Goal: Transaction & Acquisition: Purchase product/service

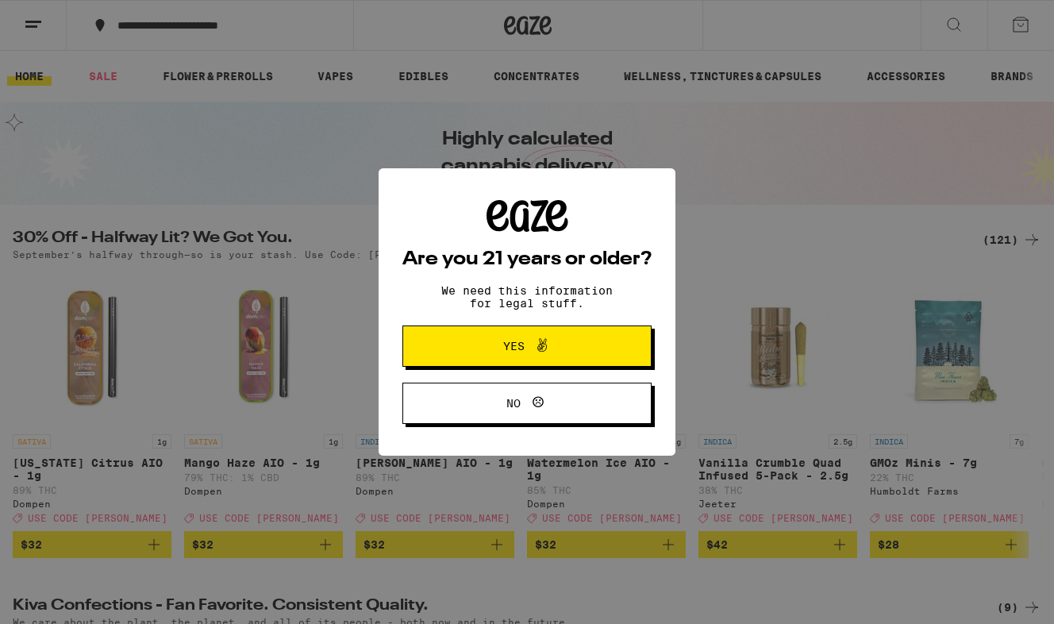
click at [497, 344] on span "Yes" at bounding box center [527, 346] width 121 height 21
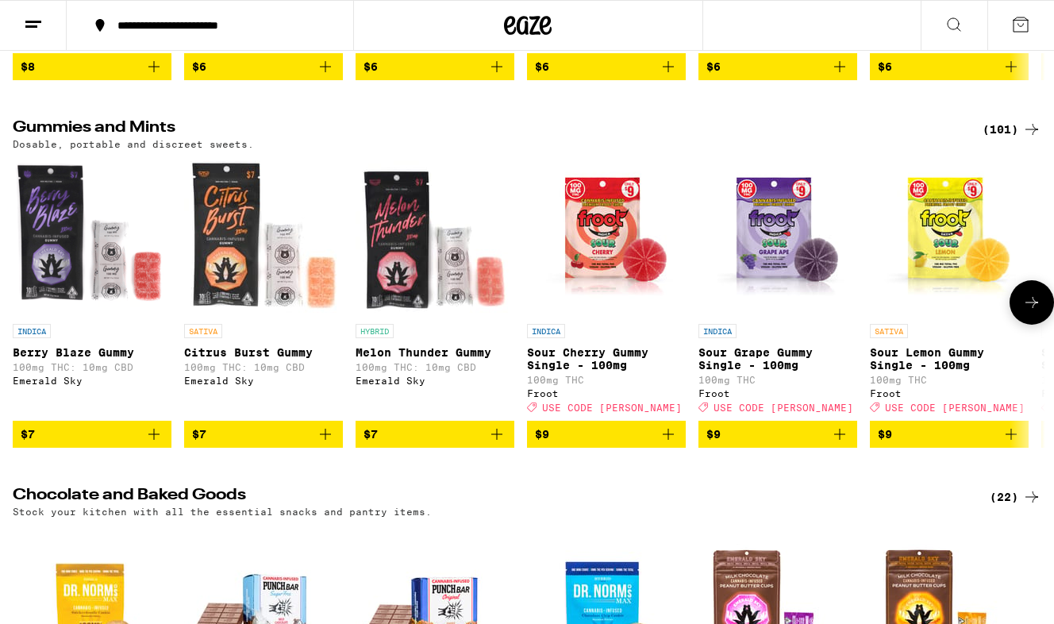
scroll to position [3795, 0]
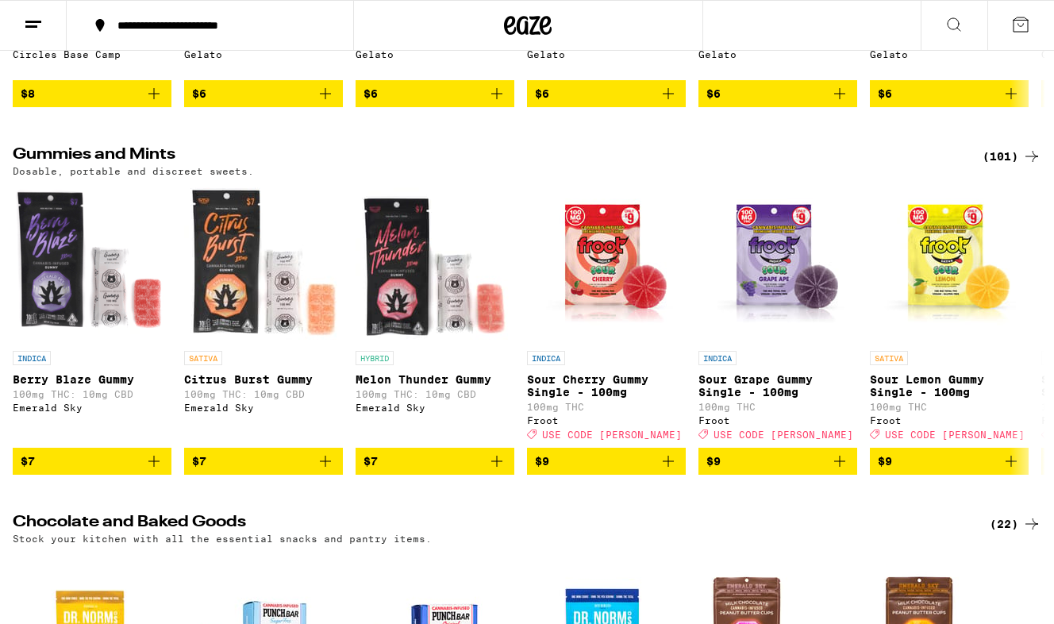
click at [1006, 166] on div "(101)" at bounding box center [1012, 156] width 59 height 19
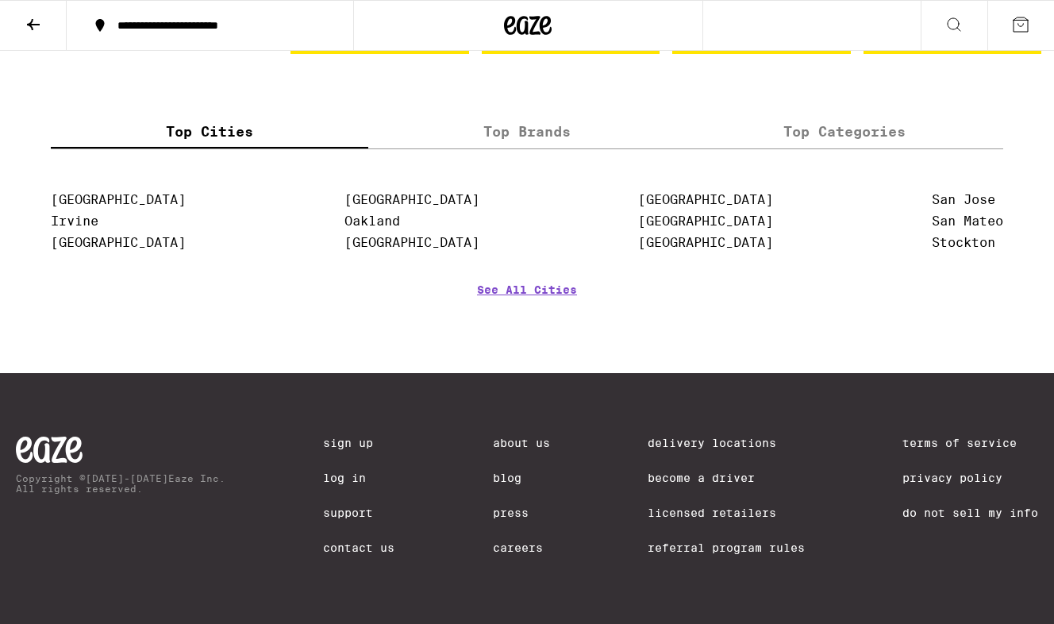
scroll to position [7489, 0]
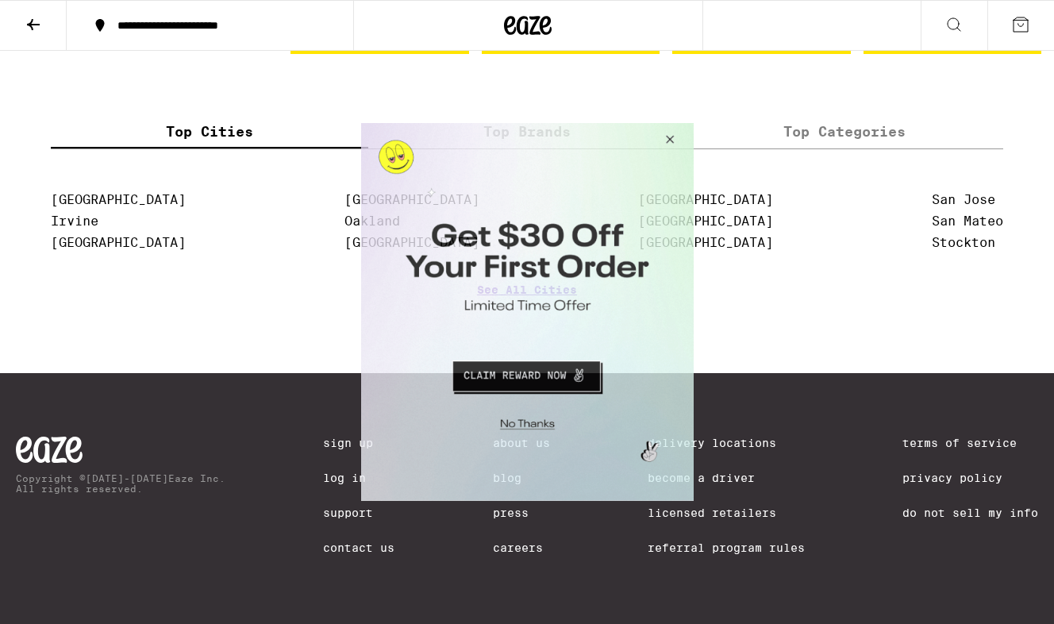
click at [667, 139] on button "Close Modal" at bounding box center [666, 142] width 43 height 38
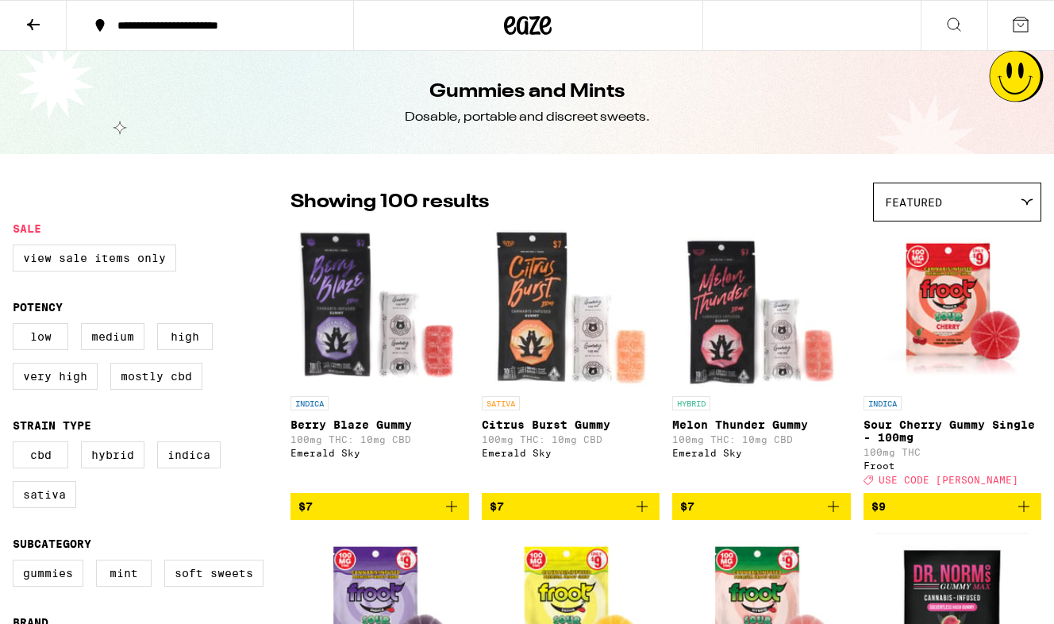
scroll to position [0, 0]
click at [1022, 23] on icon at bounding box center [1020, 24] width 19 height 19
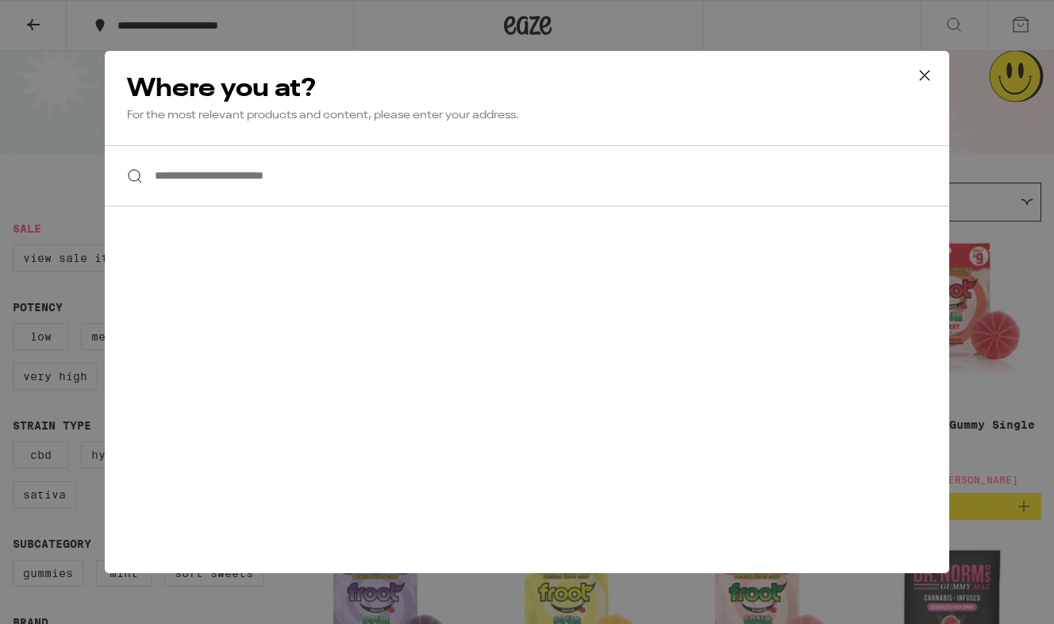
click at [925, 75] on icon at bounding box center [925, 75] width 24 height 24
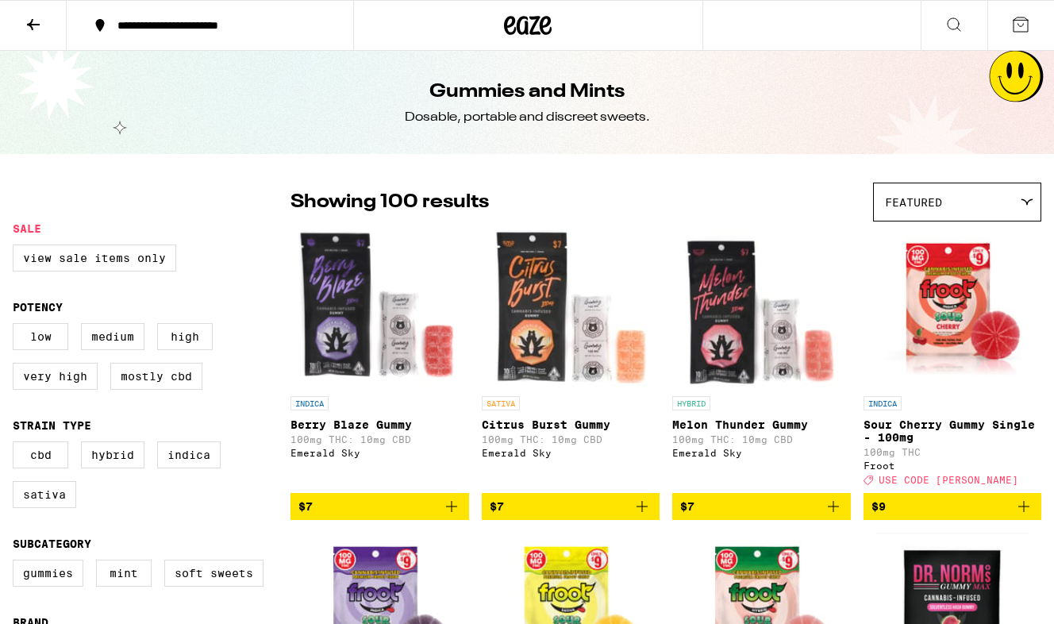
click at [33, 27] on icon at bounding box center [33, 24] width 19 height 19
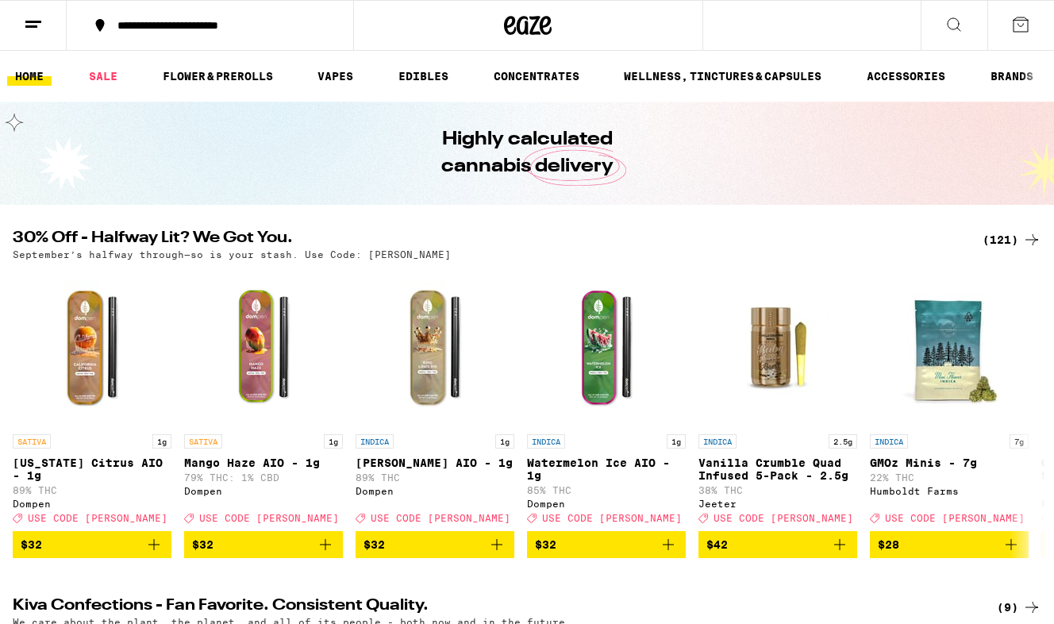
click at [32, 21] on line at bounding box center [33, 21] width 16 height 0
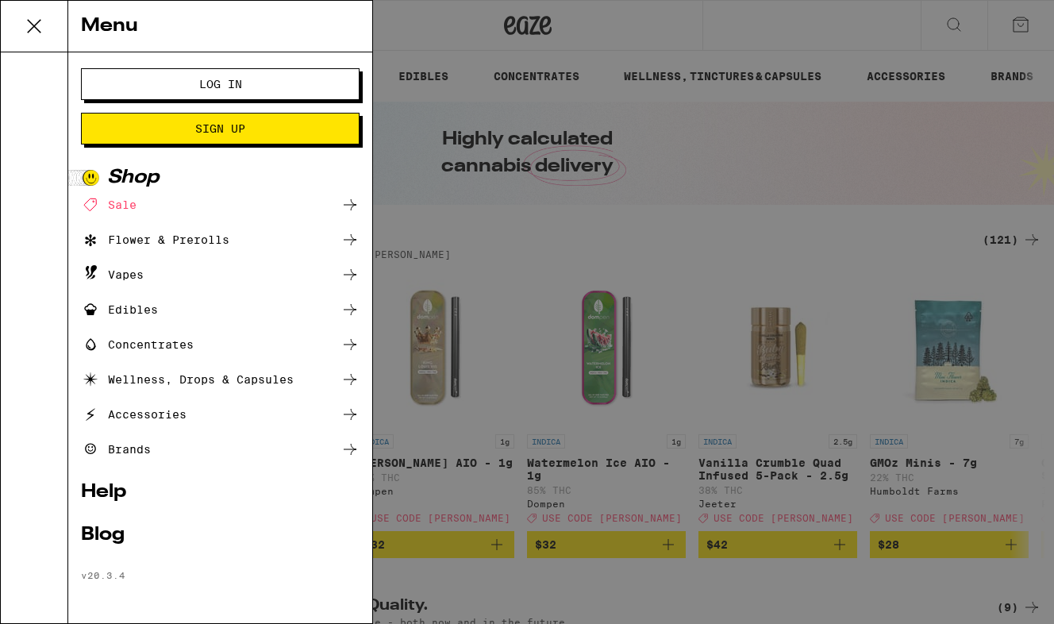
click at [232, 81] on span "Log In" at bounding box center [220, 84] width 43 height 11
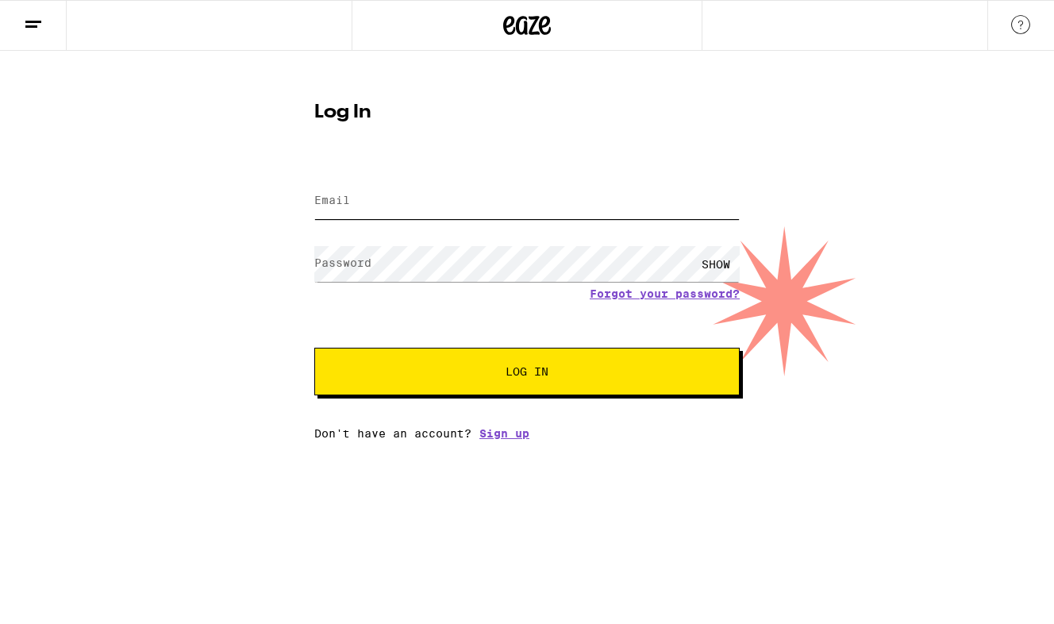
type input "[EMAIL_ADDRESS][DOMAIN_NAME]"
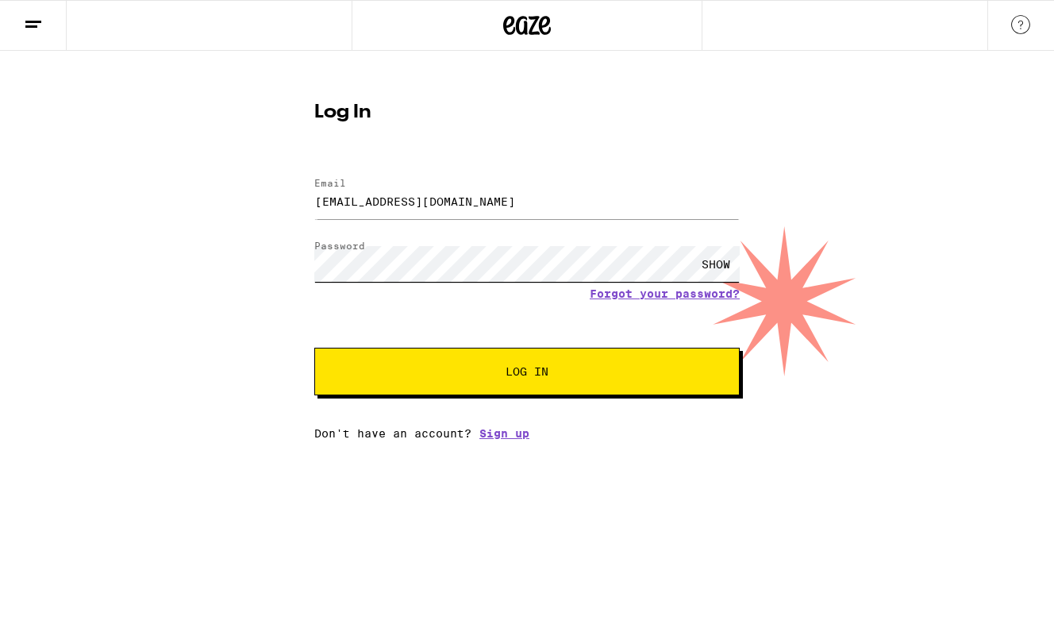
click at [527, 373] on button "Log In" at bounding box center [526, 372] width 425 height 48
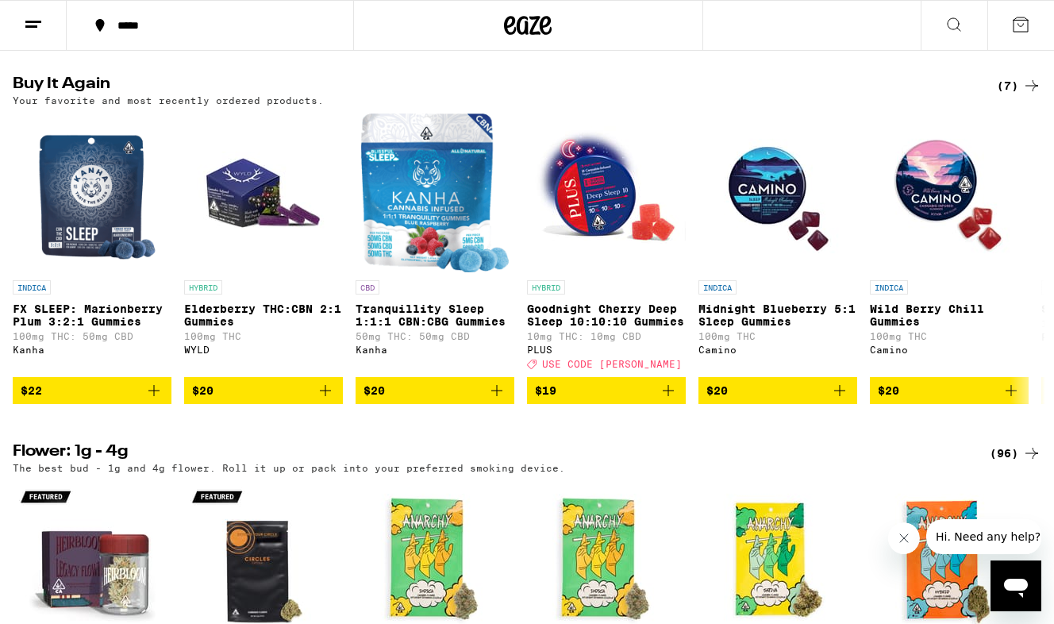
scroll to position [1664, 0]
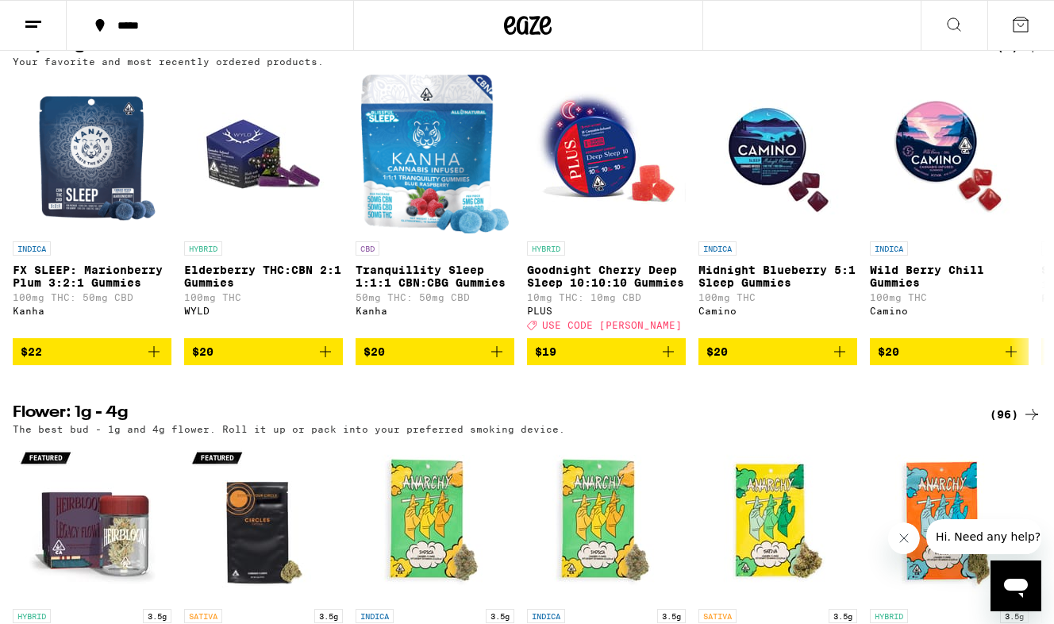
click at [1018, 56] on div "(7)" at bounding box center [1019, 46] width 44 height 19
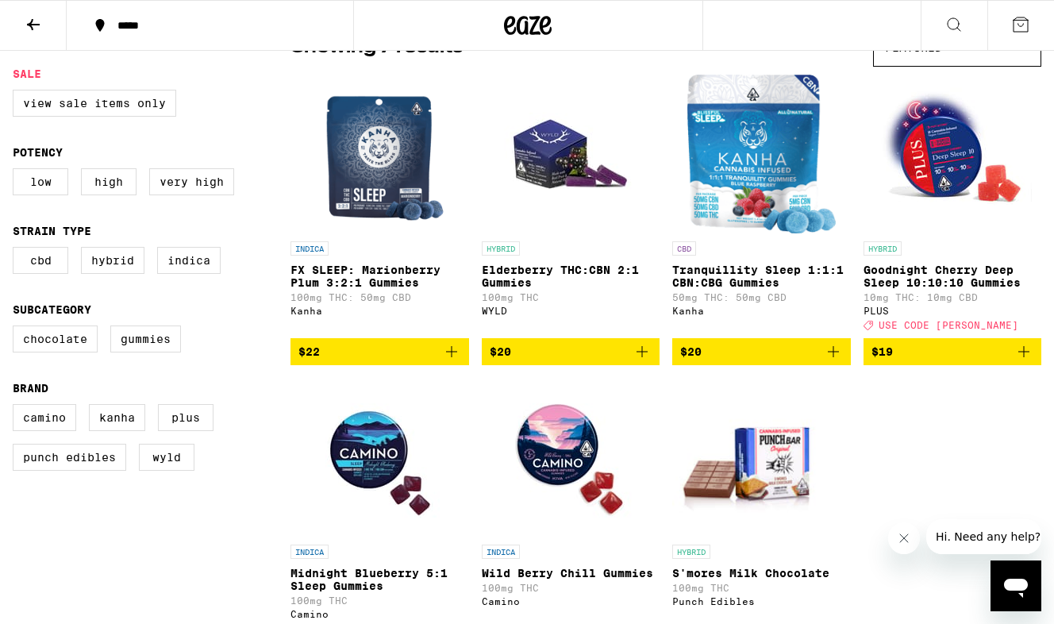
scroll to position [153, 0]
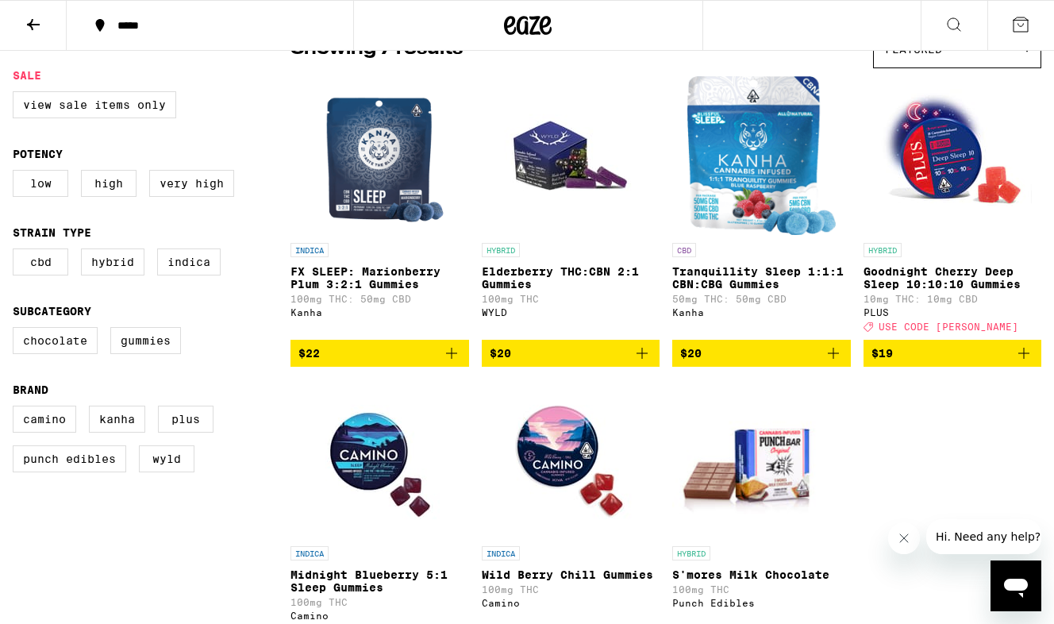
click at [913, 361] on span "$19" at bounding box center [952, 353] width 163 height 19
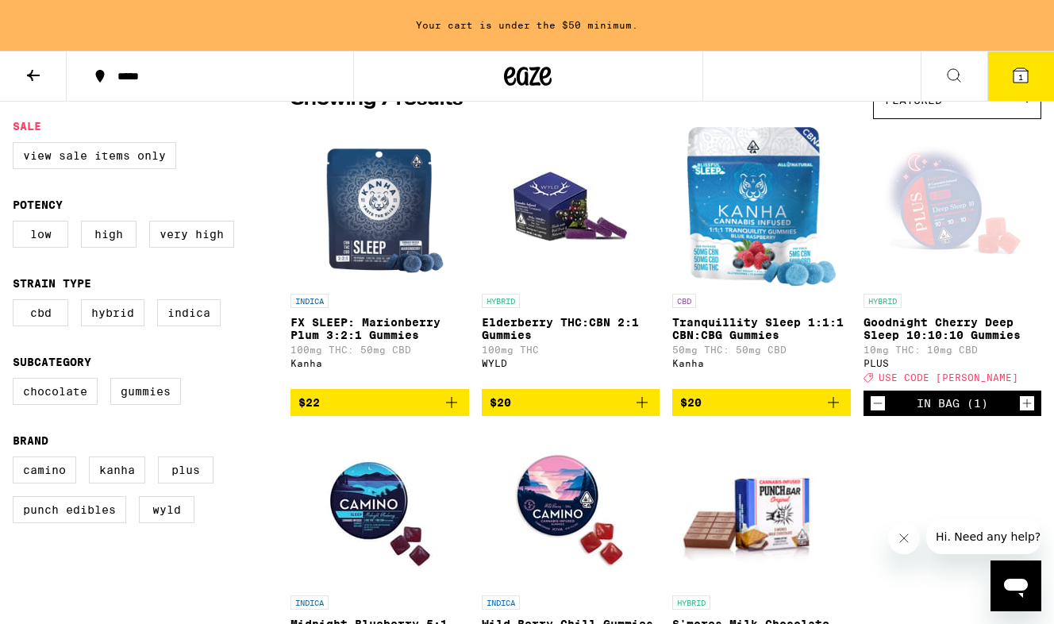
click at [1033, 412] on icon "Increment" at bounding box center [1027, 403] width 14 height 19
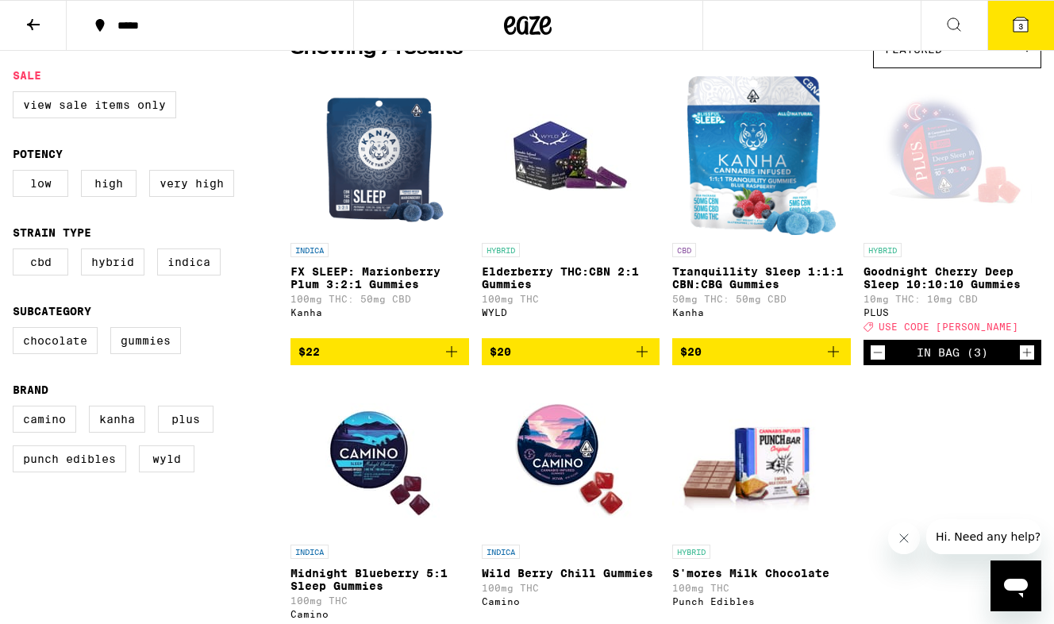
click at [1024, 18] on icon at bounding box center [1021, 24] width 14 height 14
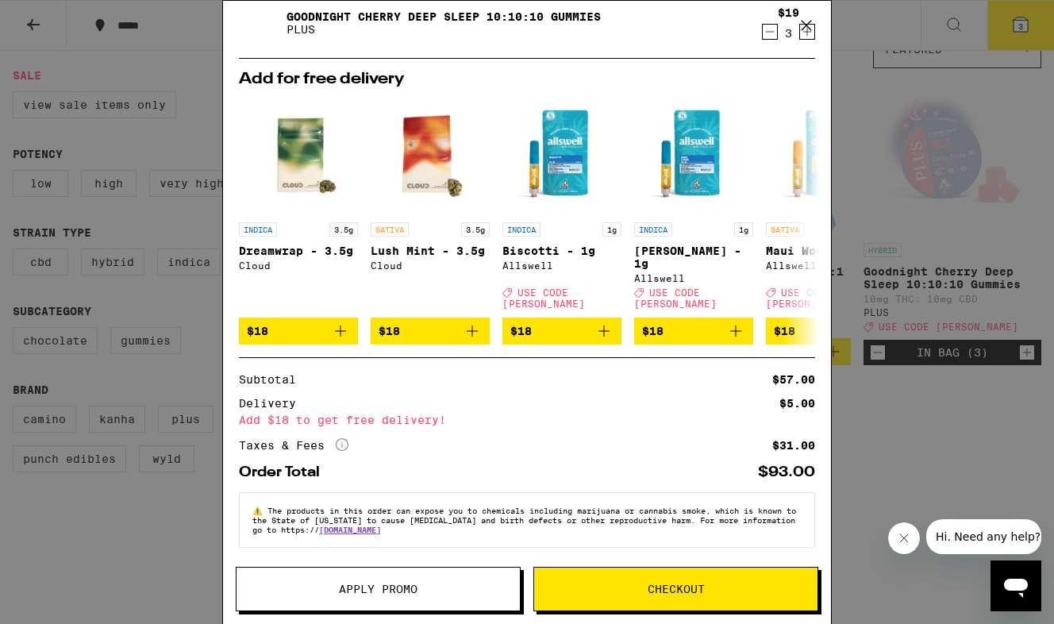
scroll to position [52, 0]
click at [809, 24] on icon at bounding box center [806, 25] width 24 height 24
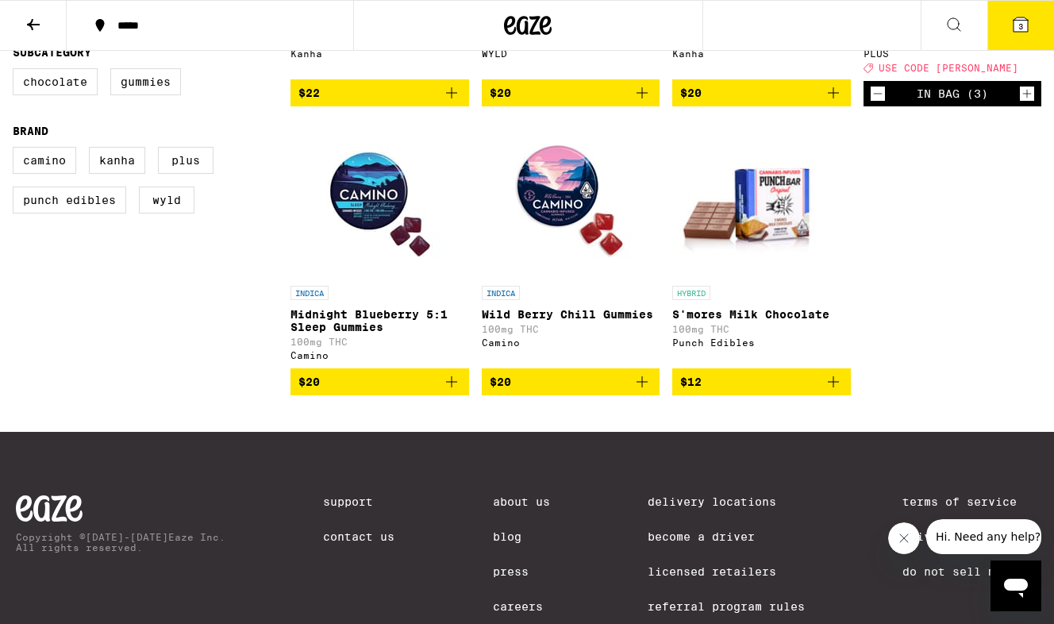
scroll to position [456, 0]
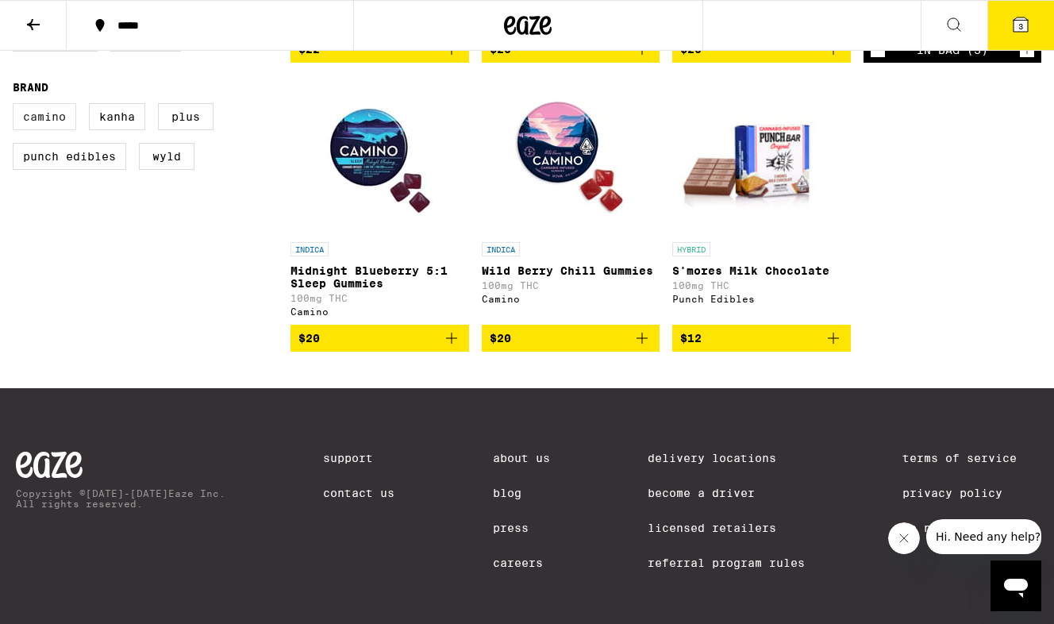
click at [52, 128] on label "Camino" at bounding box center [44, 116] width 63 height 27
click at [17, 106] on input "Camino" at bounding box center [16, 106] width 1 height 1
checkbox input "true"
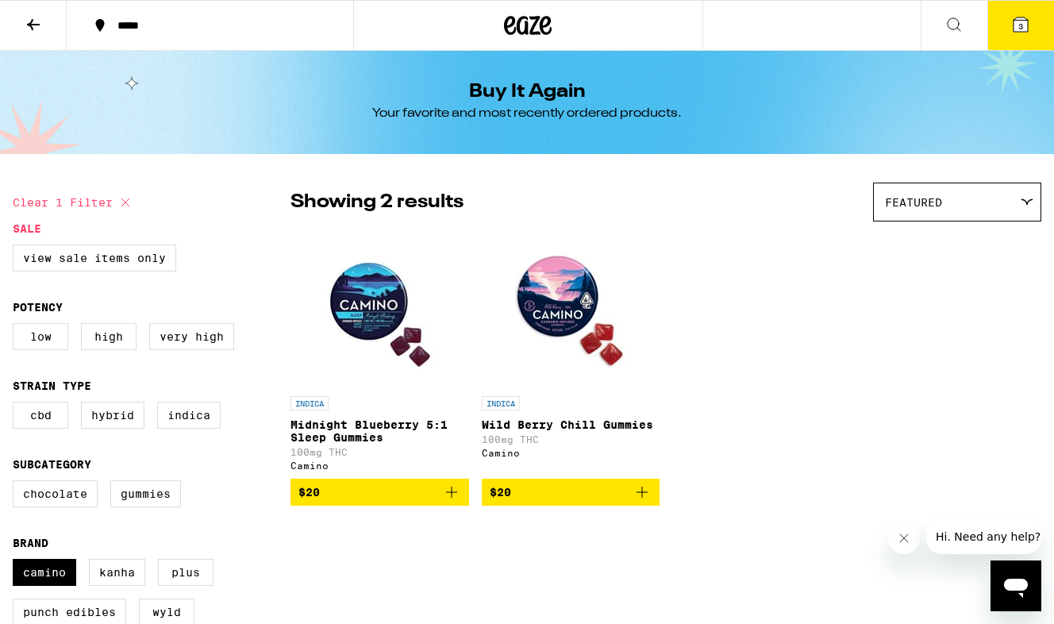
click at [37, 24] on icon at bounding box center [33, 24] width 13 height 11
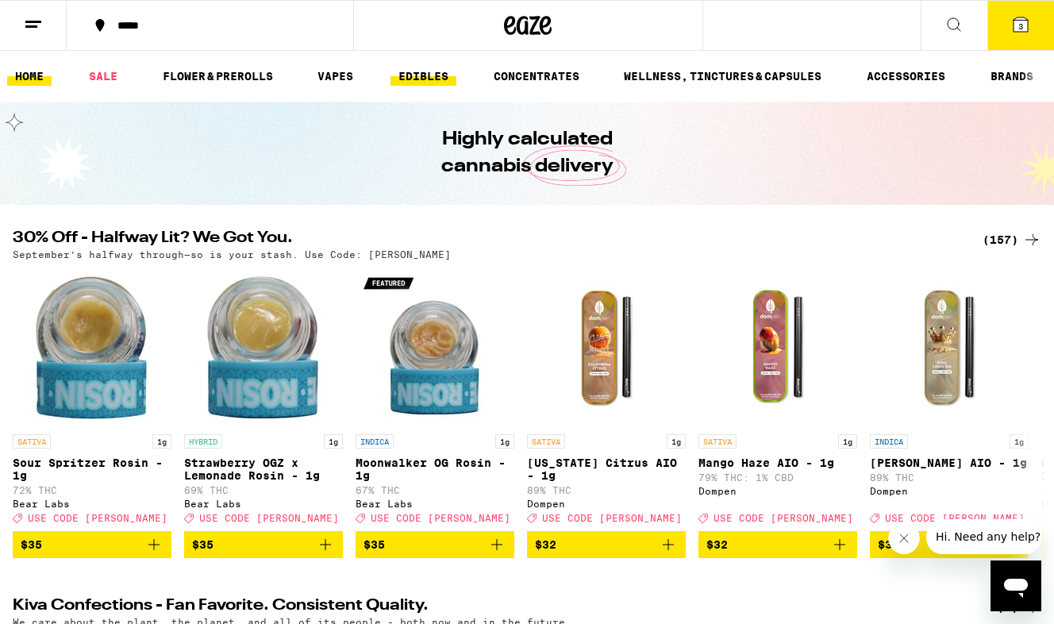
click at [415, 81] on link "EDIBLES" at bounding box center [423, 76] width 66 height 19
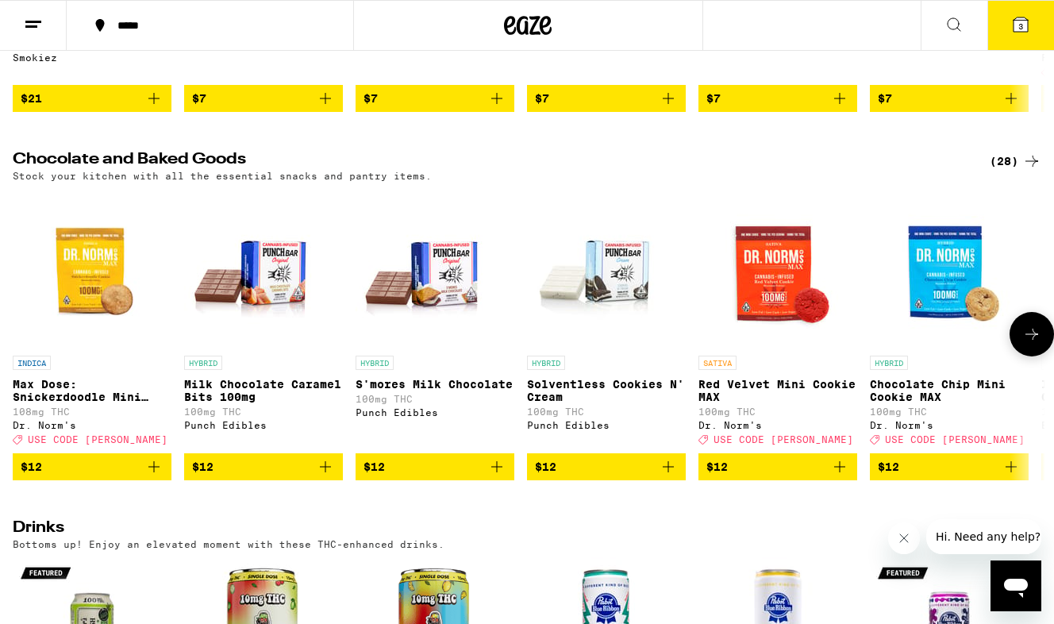
scroll to position [64, 0]
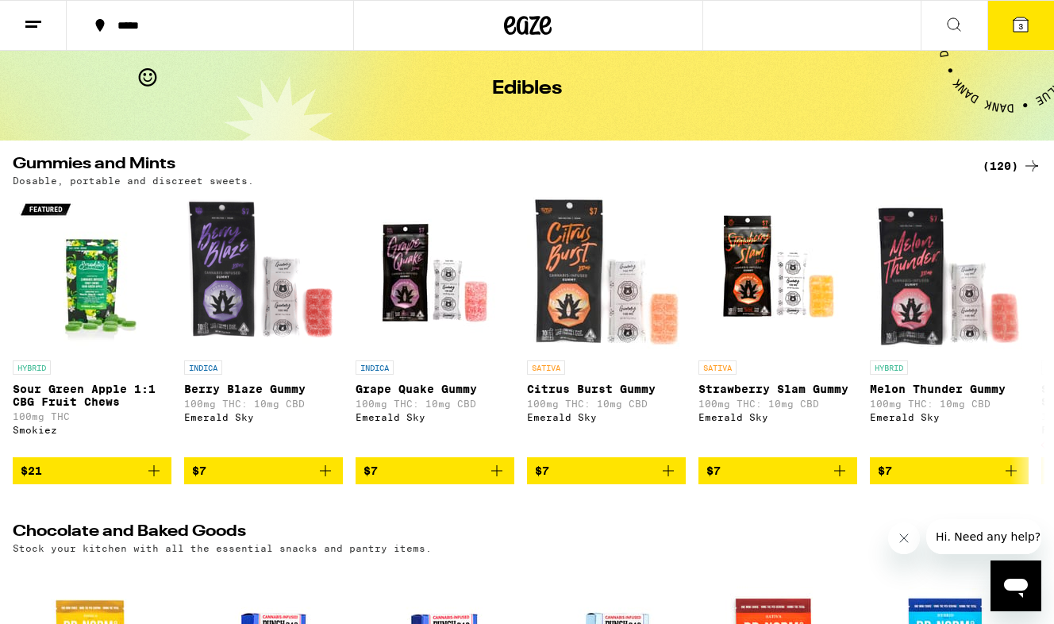
click at [1002, 164] on div "(120)" at bounding box center [1012, 165] width 59 height 19
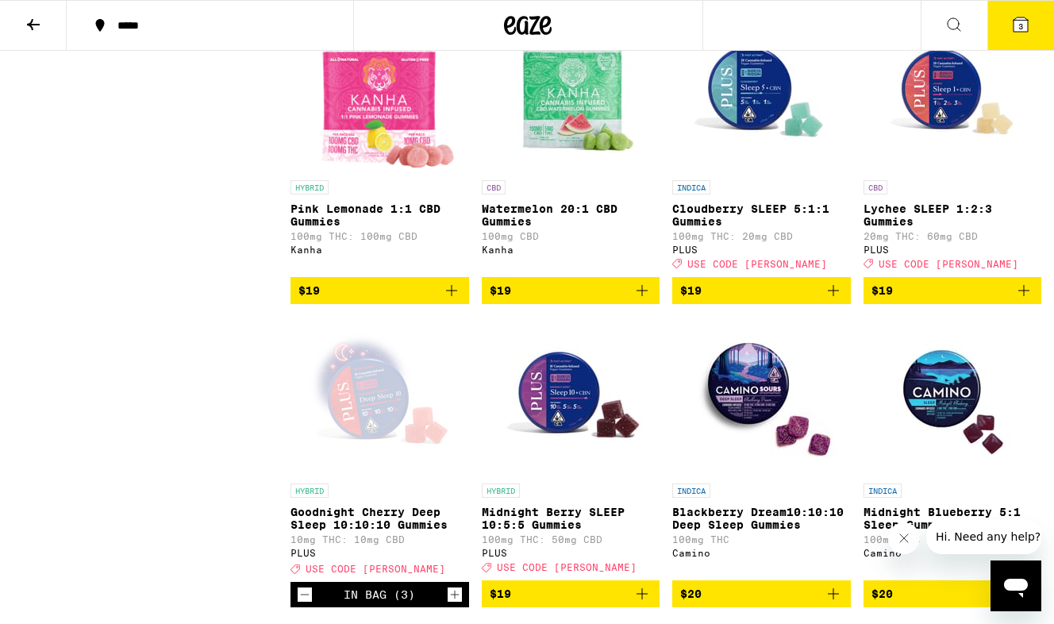
scroll to position [4588, 0]
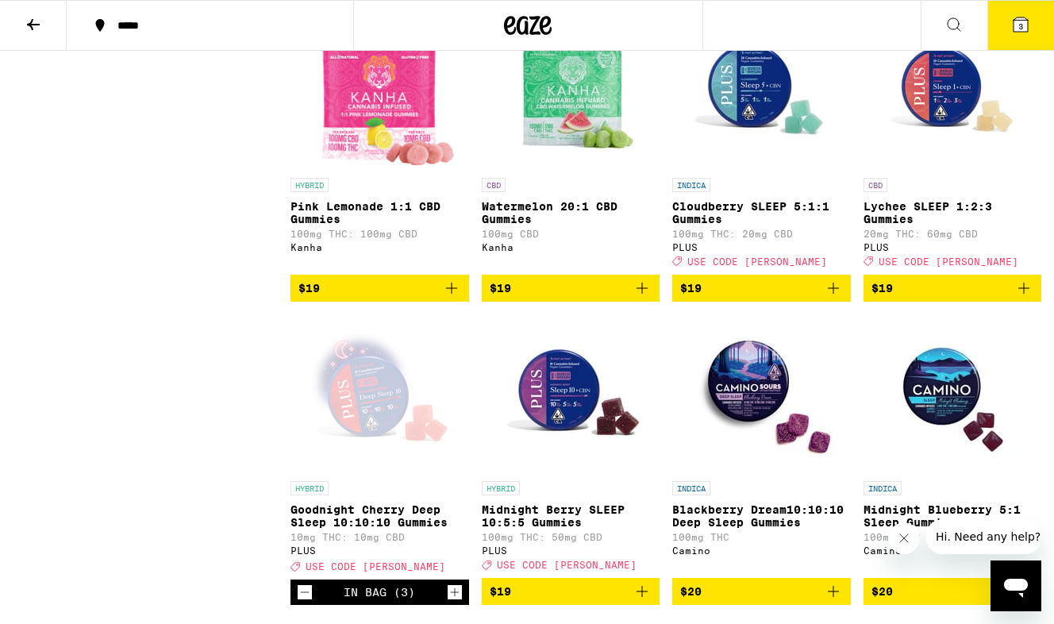
click at [834, 298] on icon "Add to bag" at bounding box center [833, 288] width 19 height 19
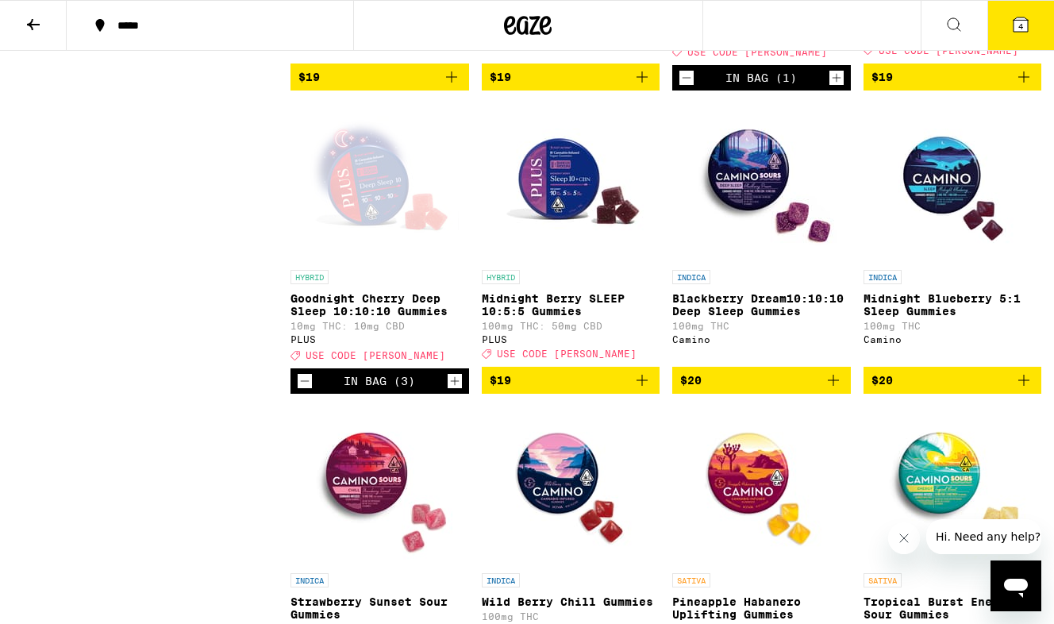
scroll to position [4801, 0]
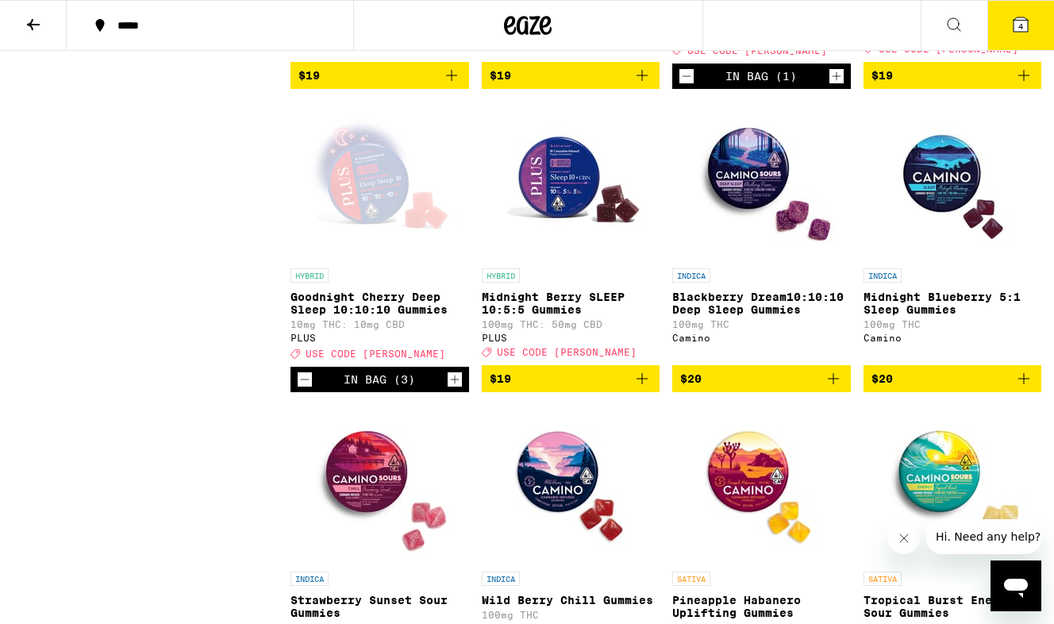
click at [643, 384] on icon "Add to bag" at bounding box center [642, 378] width 11 height 11
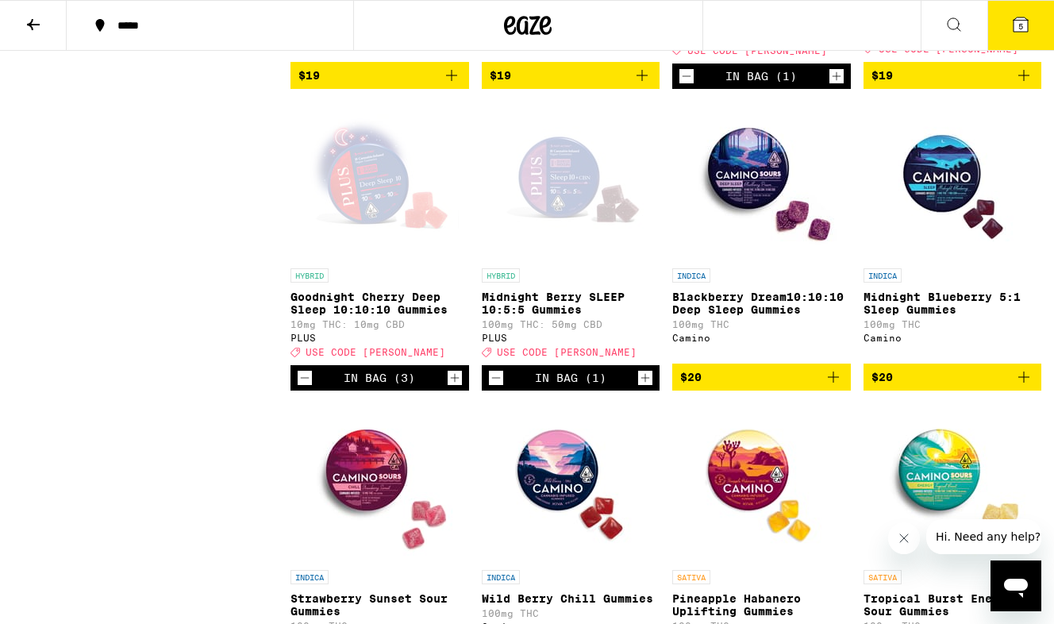
click at [302, 387] on icon "Decrement" at bounding box center [305, 377] width 14 height 19
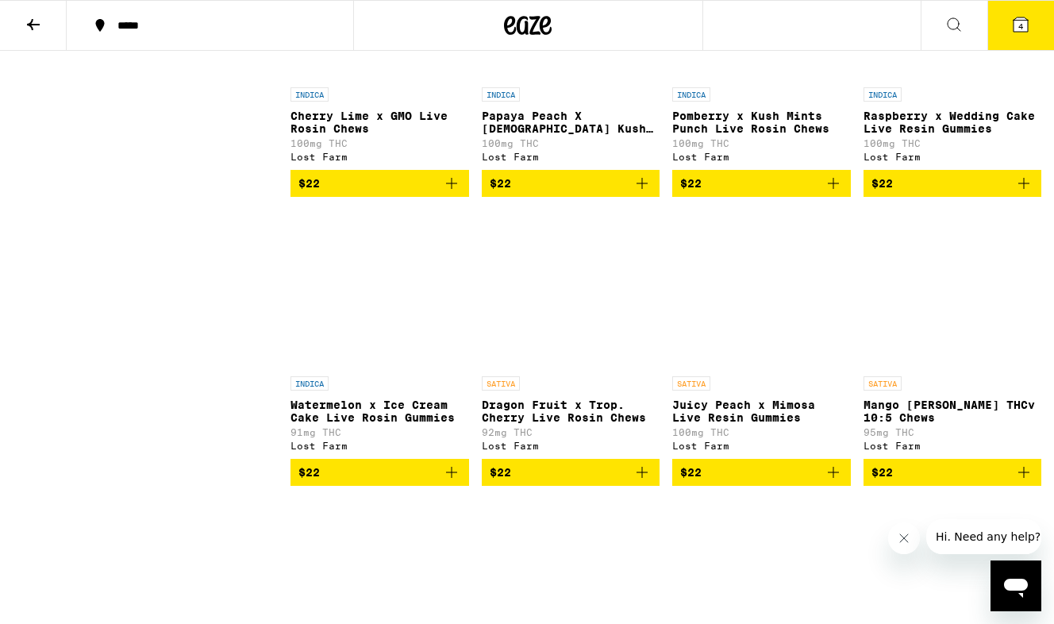
scroll to position [7928, 0]
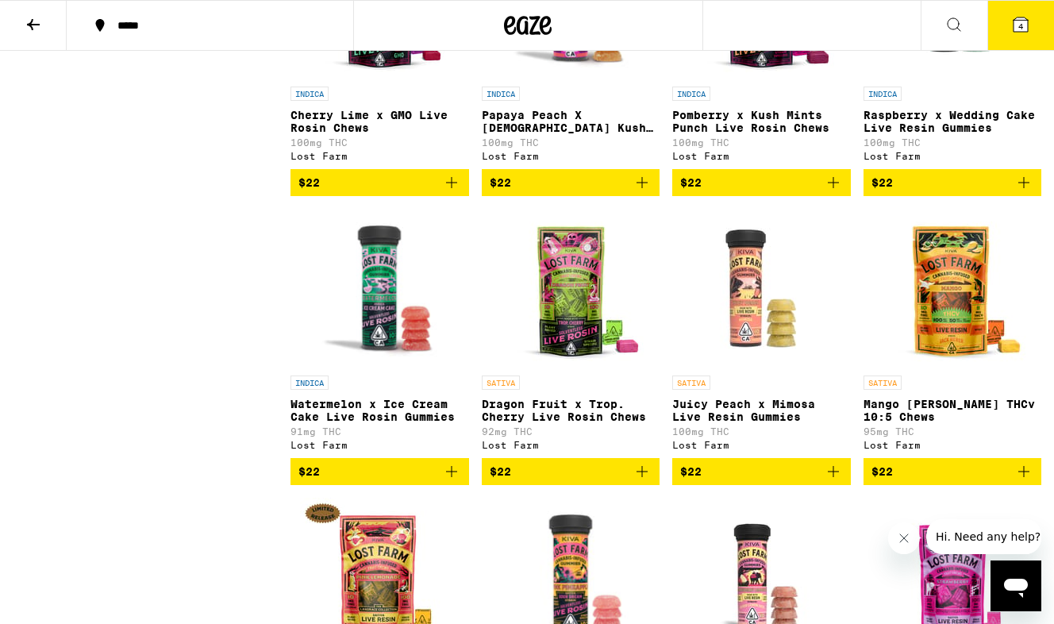
click at [1017, 25] on icon at bounding box center [1021, 24] width 14 height 14
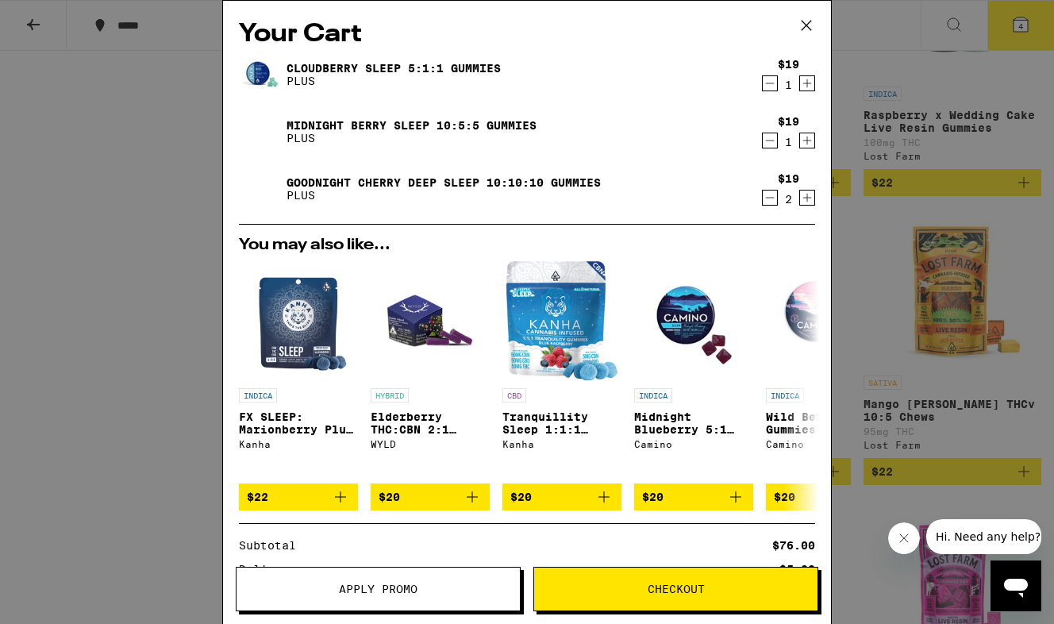
click at [461, 589] on span "Apply Promo" at bounding box center [378, 588] width 283 height 11
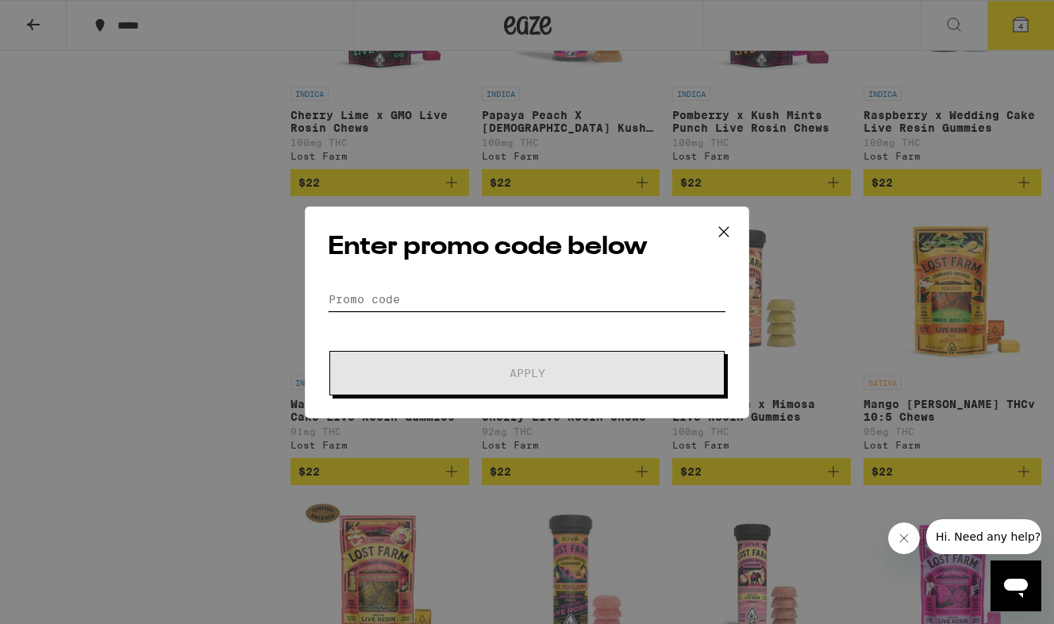
click at [452, 306] on input "Promo Code" at bounding box center [527, 299] width 398 height 24
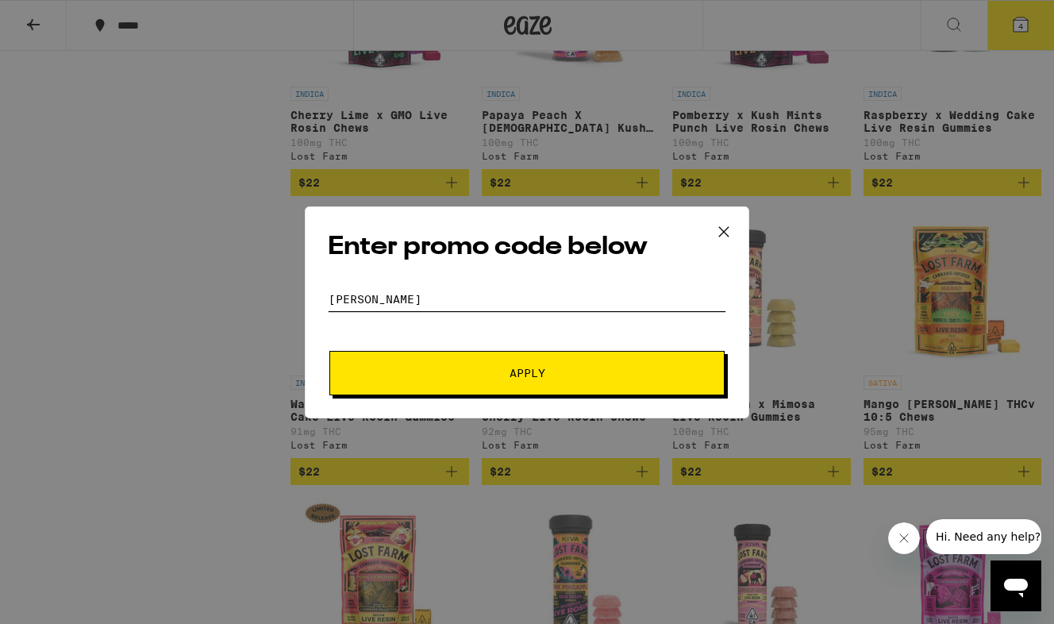
type input "[PERSON_NAME]"
click at [510, 359] on button "Apply" at bounding box center [526, 373] width 395 height 44
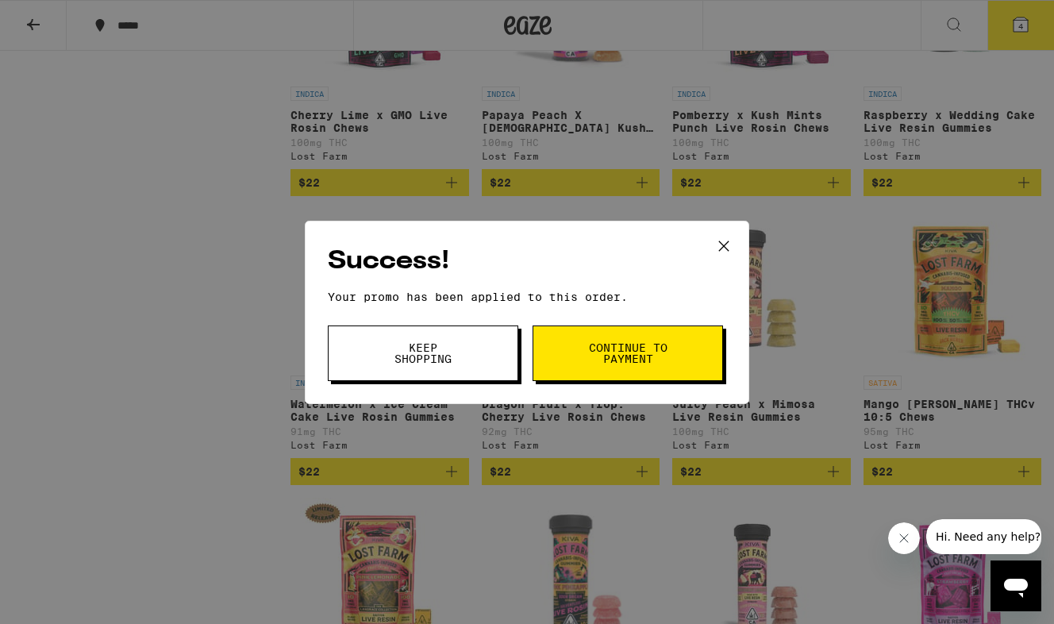
click at [609, 357] on span "Continue to payment" at bounding box center [627, 353] width 81 height 22
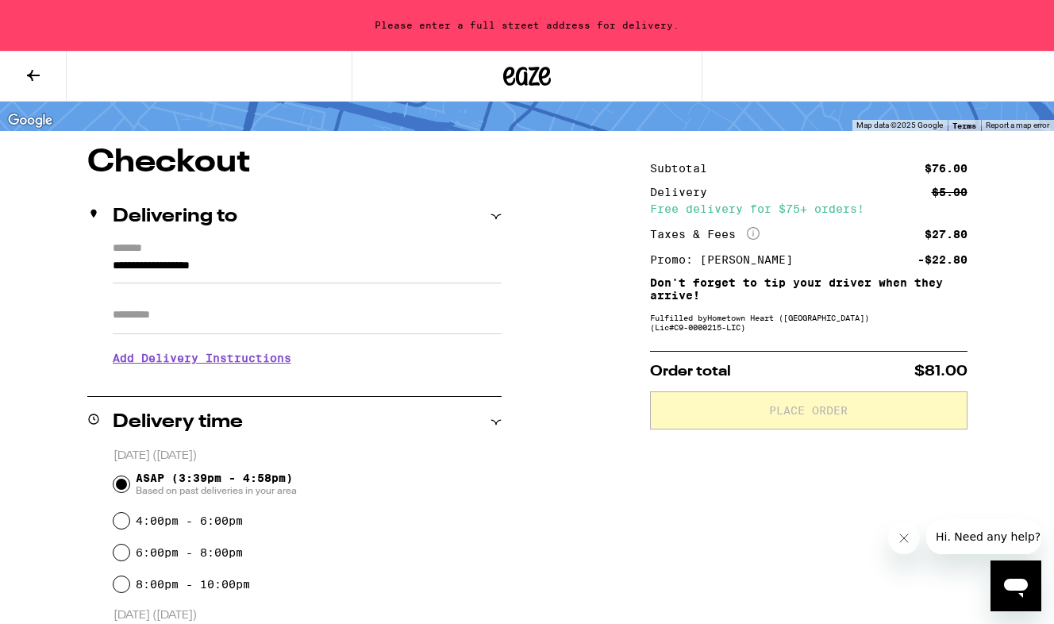
scroll to position [94, 0]
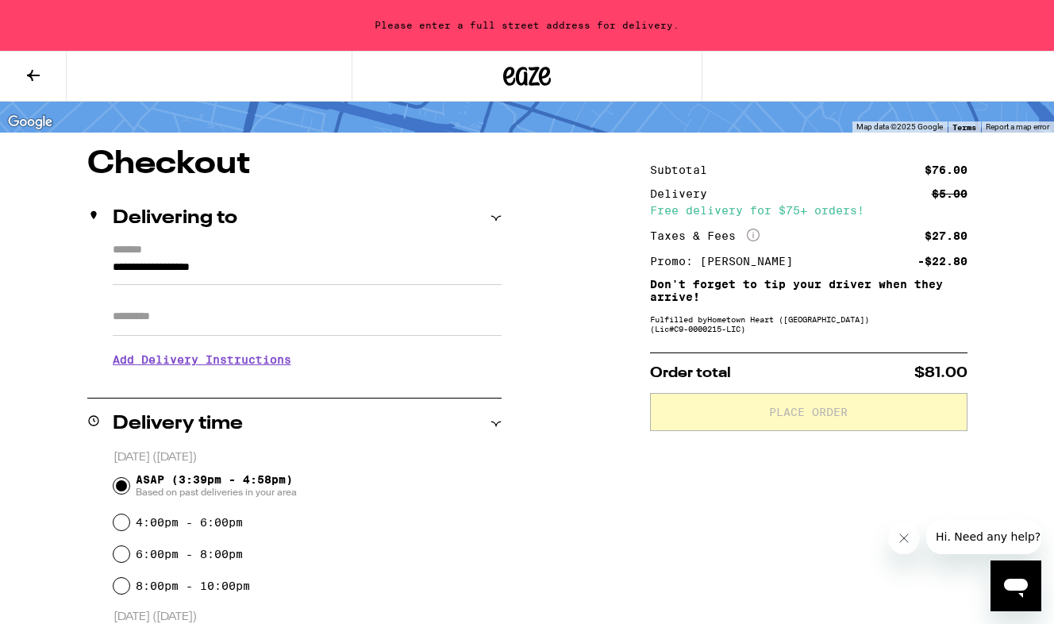
click at [229, 261] on input "**********" at bounding box center [307, 271] width 389 height 27
drag, startPoint x: 283, startPoint y: 271, endPoint x: 86, endPoint y: 259, distance: 197.2
click at [86, 259] on div "**********" at bounding box center [527, 623] width 1054 height 951
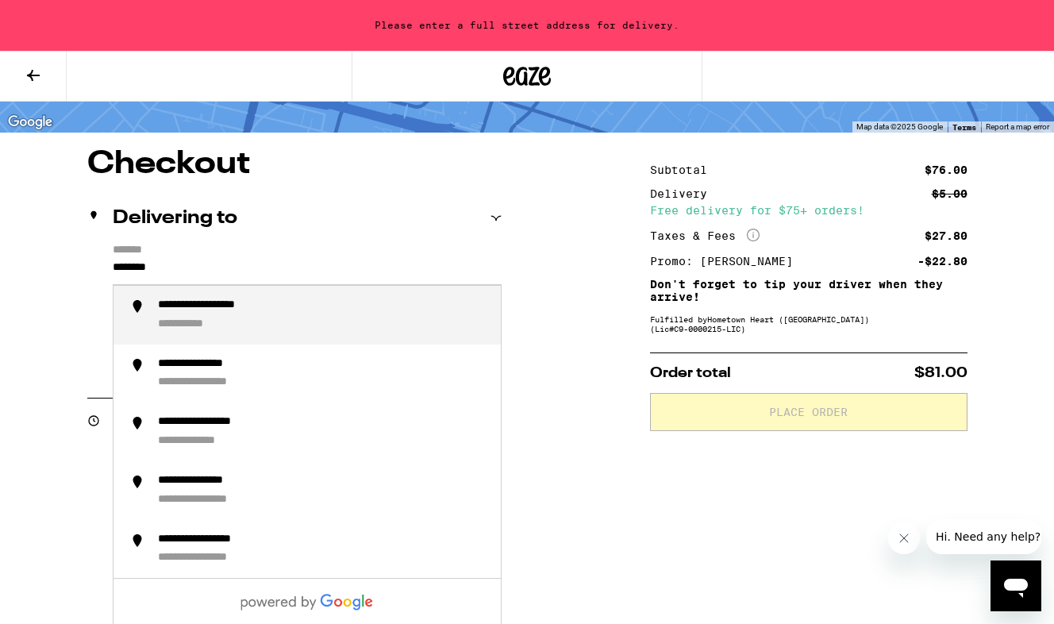
click at [170, 313] on div "**********" at bounding box center [226, 305] width 137 height 14
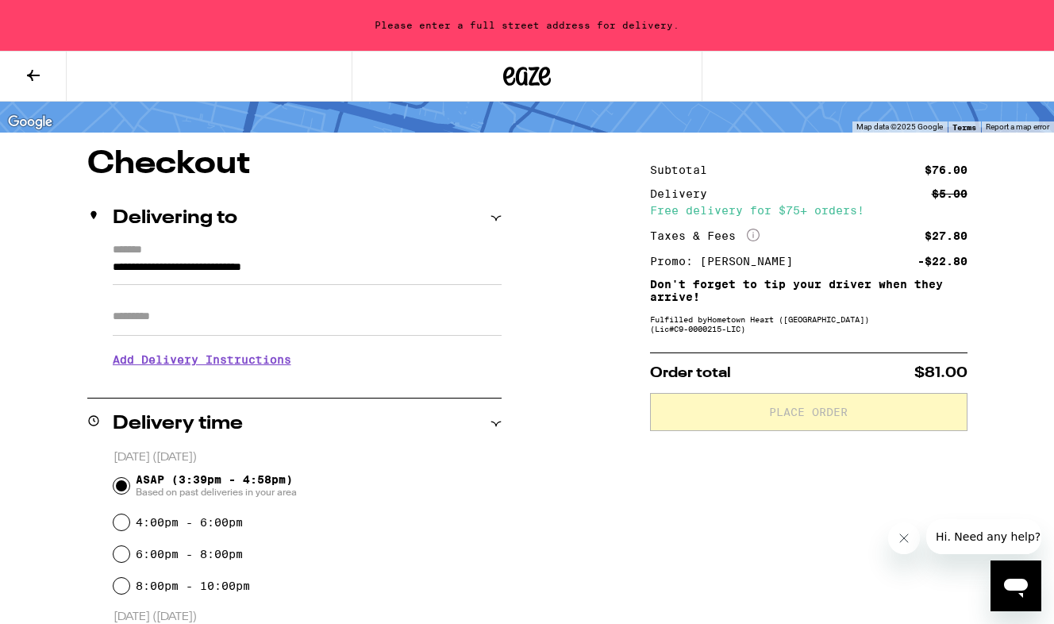
type input "**********"
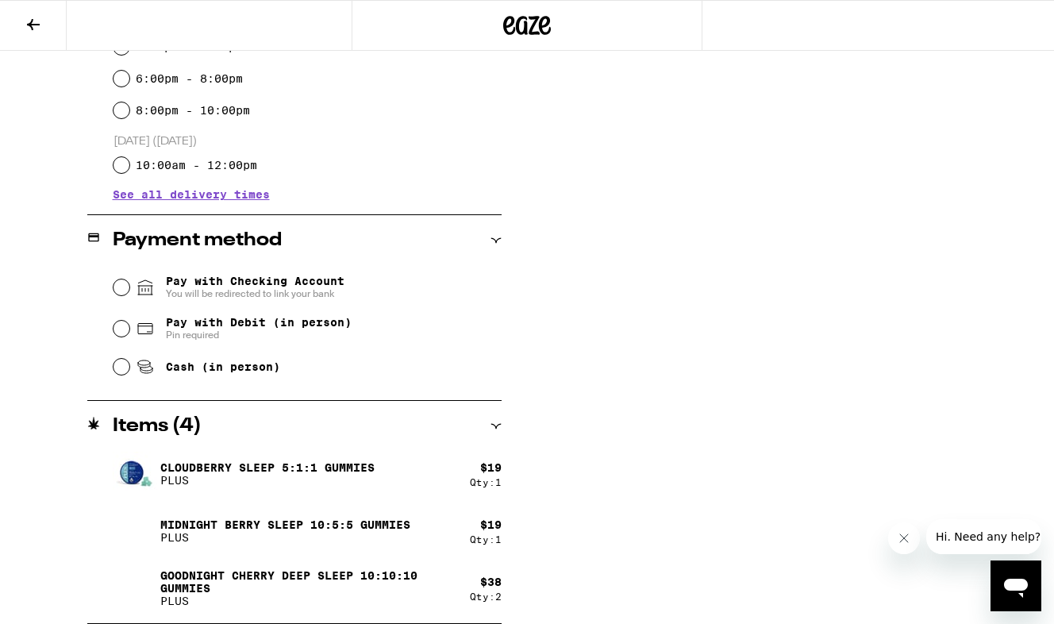
scroll to position [519, 0]
